Goal: Transaction & Acquisition: Purchase product/service

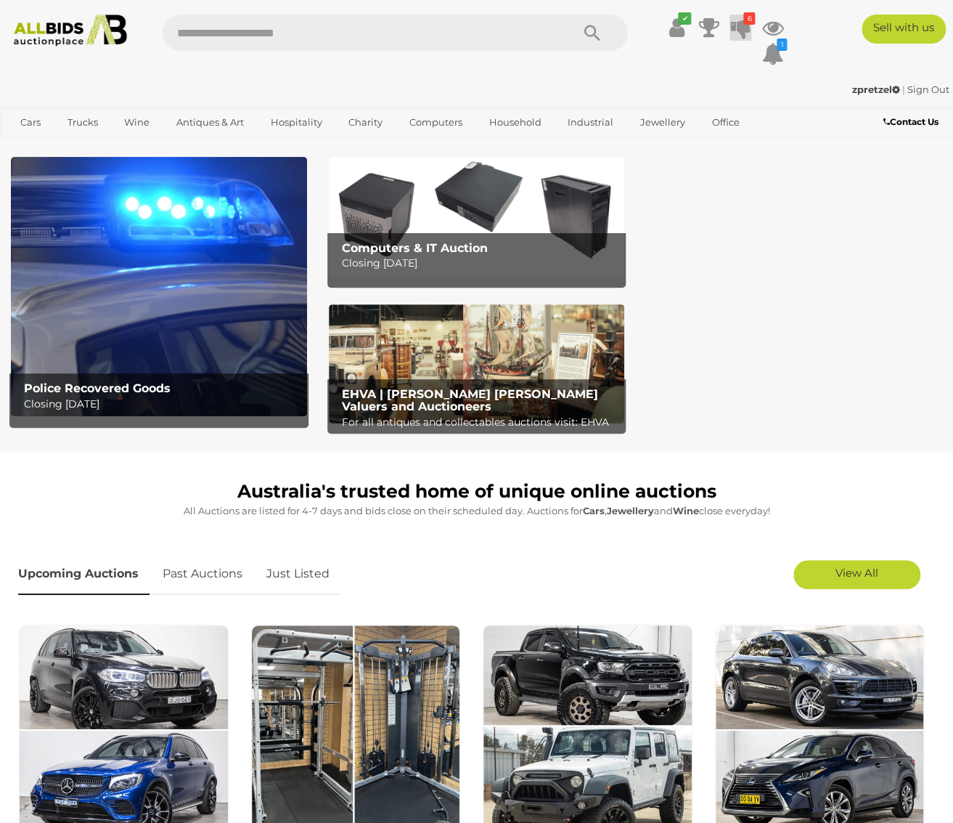
click at [740, 25] on icon at bounding box center [740, 28] width 20 height 26
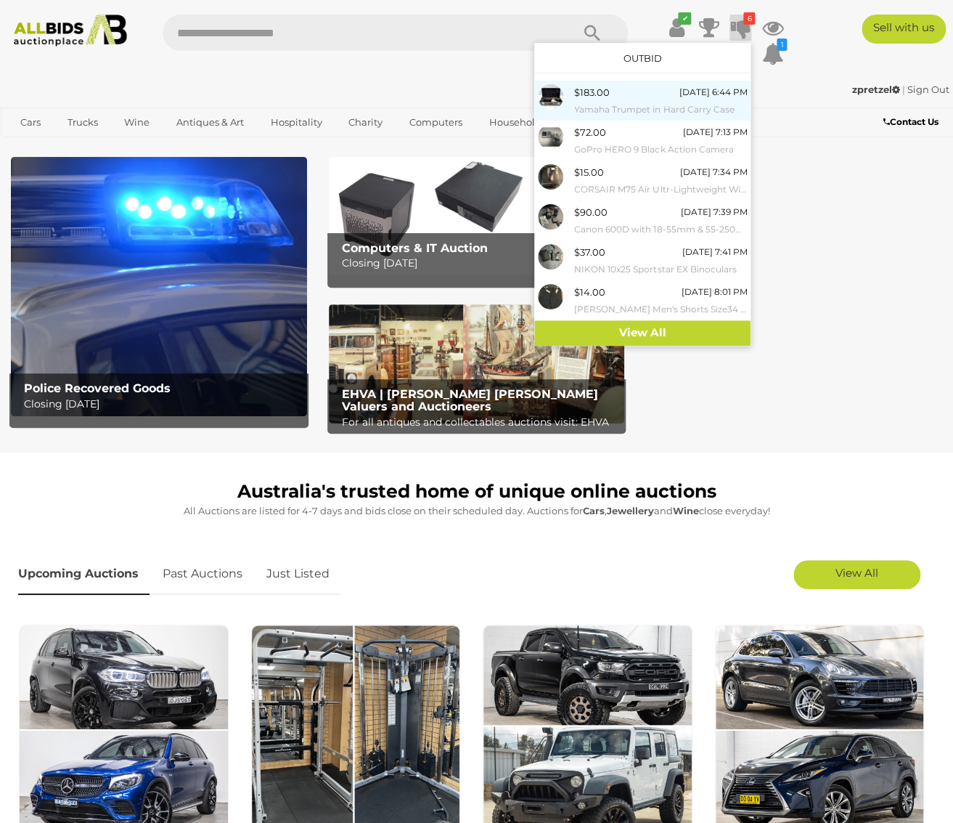
click at [635, 110] on small "Yamaha Trumpet in Hard Carry Case" at bounding box center [660, 110] width 173 height 16
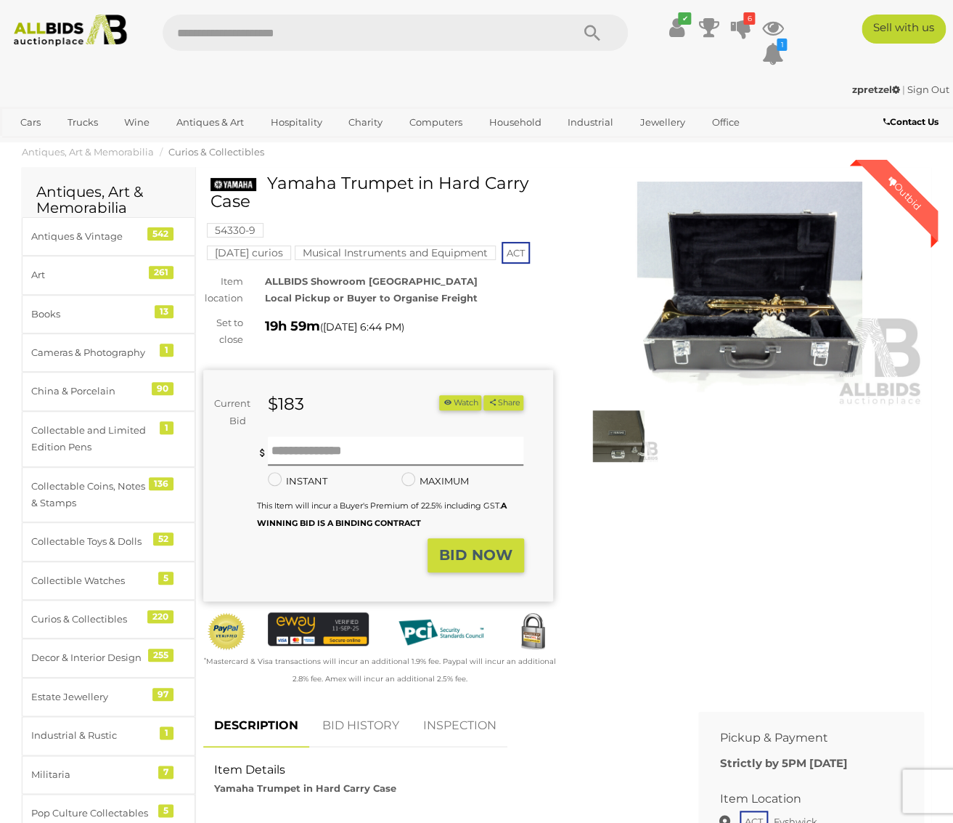
click at [770, 333] on img at bounding box center [750, 294] width 350 height 225
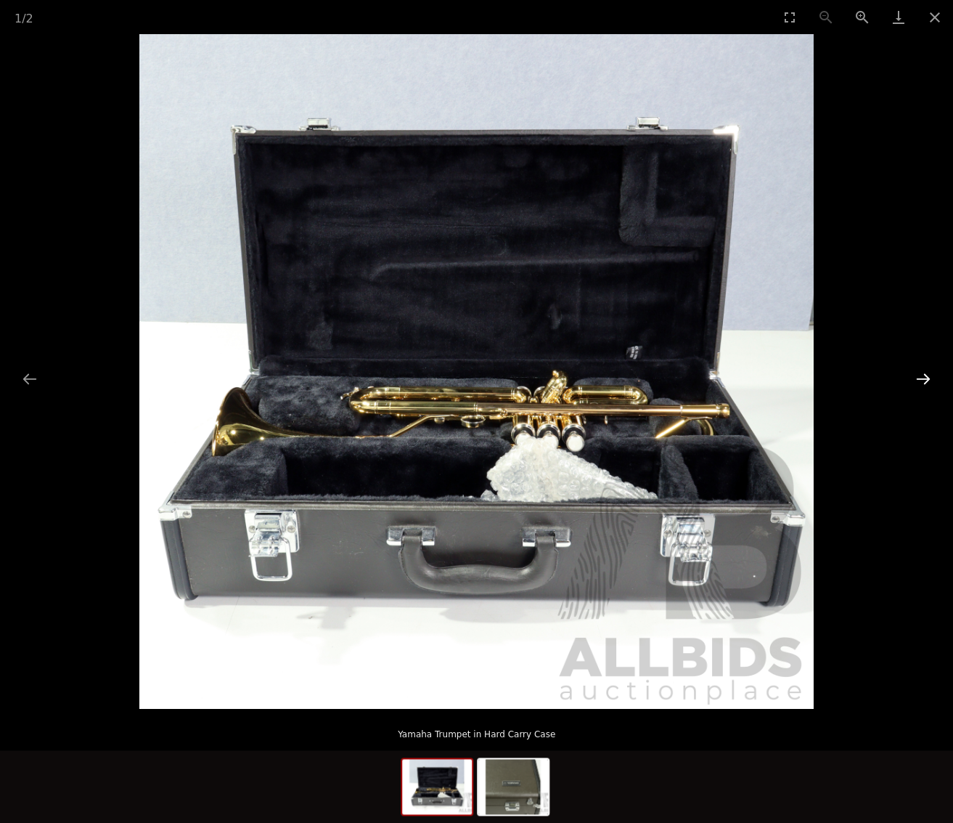
click at [918, 385] on button "Next slide" at bounding box center [923, 378] width 30 height 28
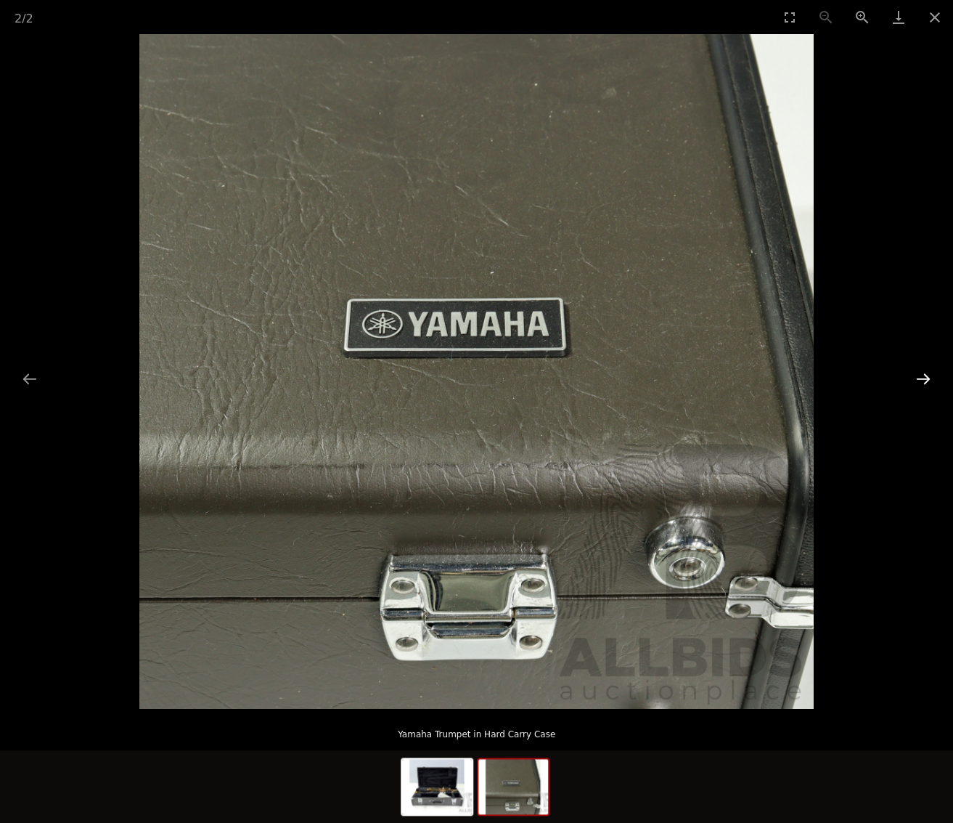
click at [918, 385] on button "Next slide" at bounding box center [923, 378] width 30 height 28
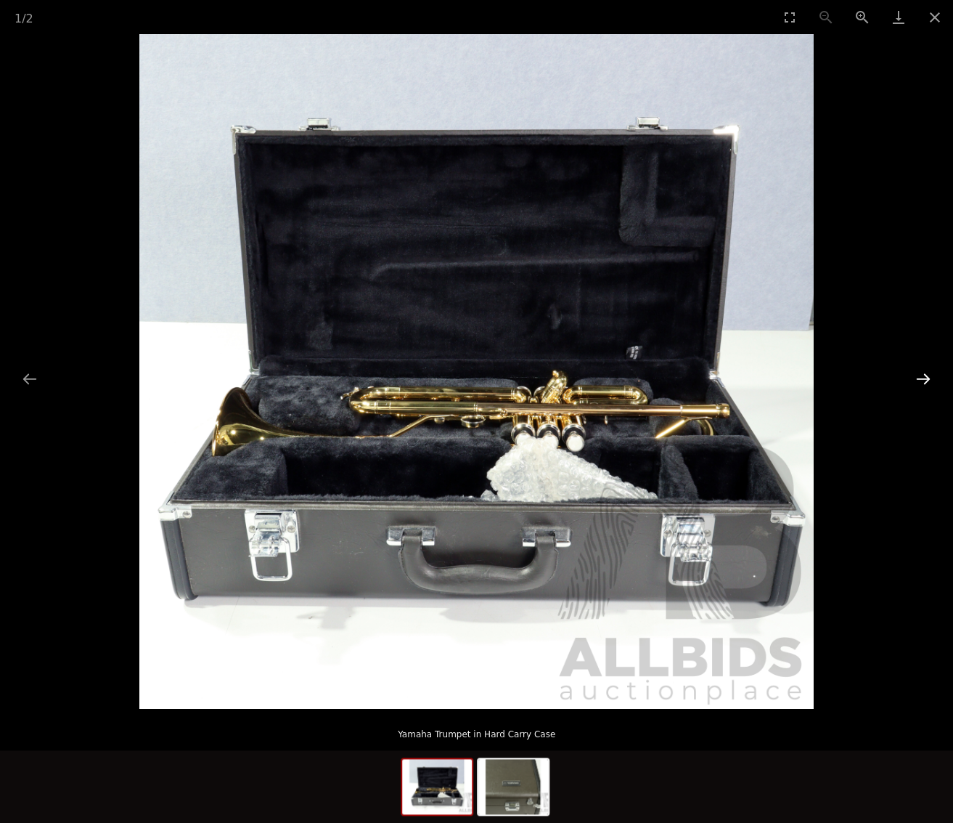
click at [918, 385] on button "Next slide" at bounding box center [923, 378] width 30 height 28
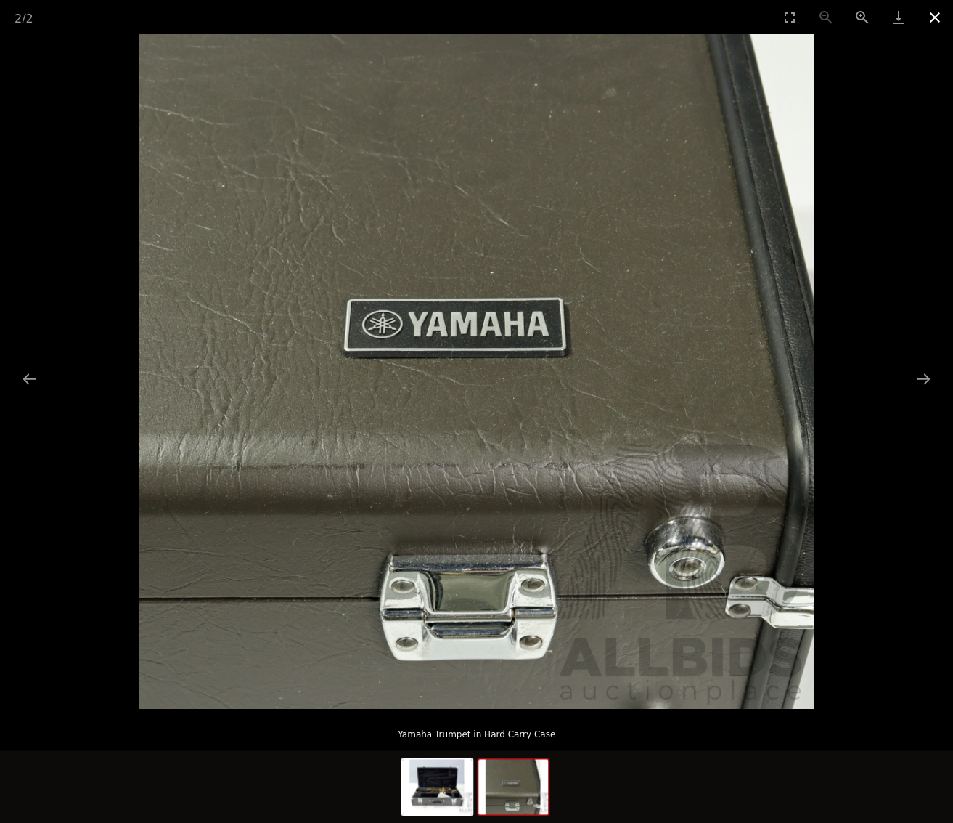
click at [932, 24] on button "Close gallery" at bounding box center [935, 17] width 36 height 34
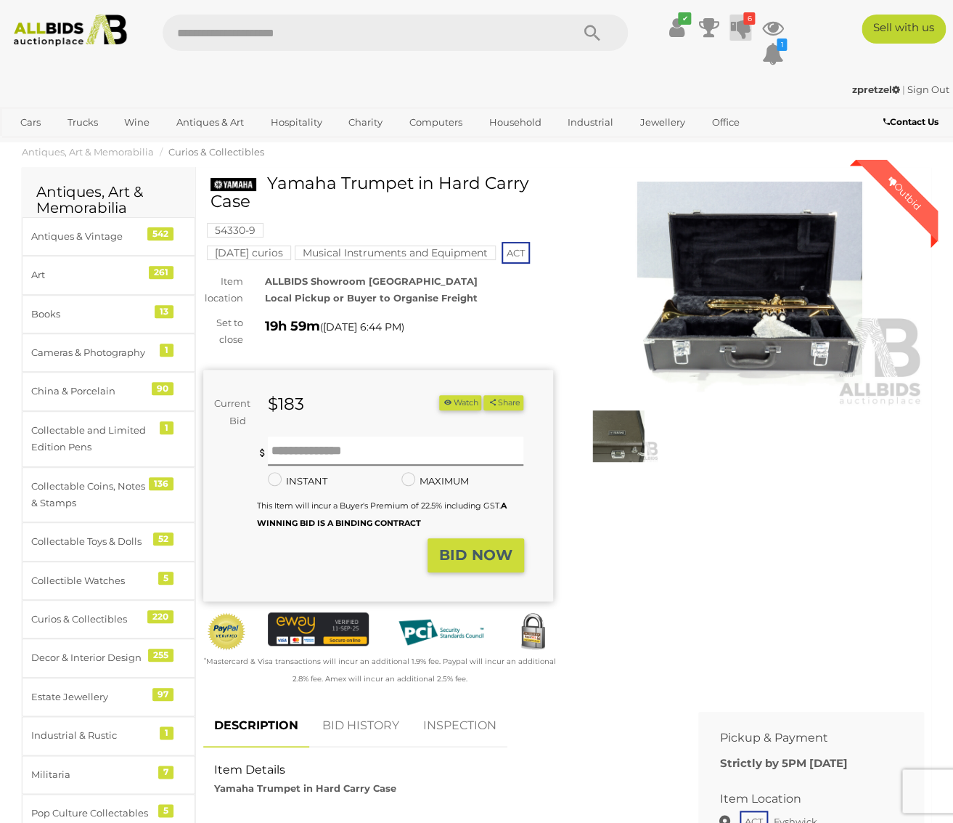
click at [741, 21] on icon at bounding box center [740, 28] width 20 height 26
